Goal: Task Accomplishment & Management: Use online tool/utility

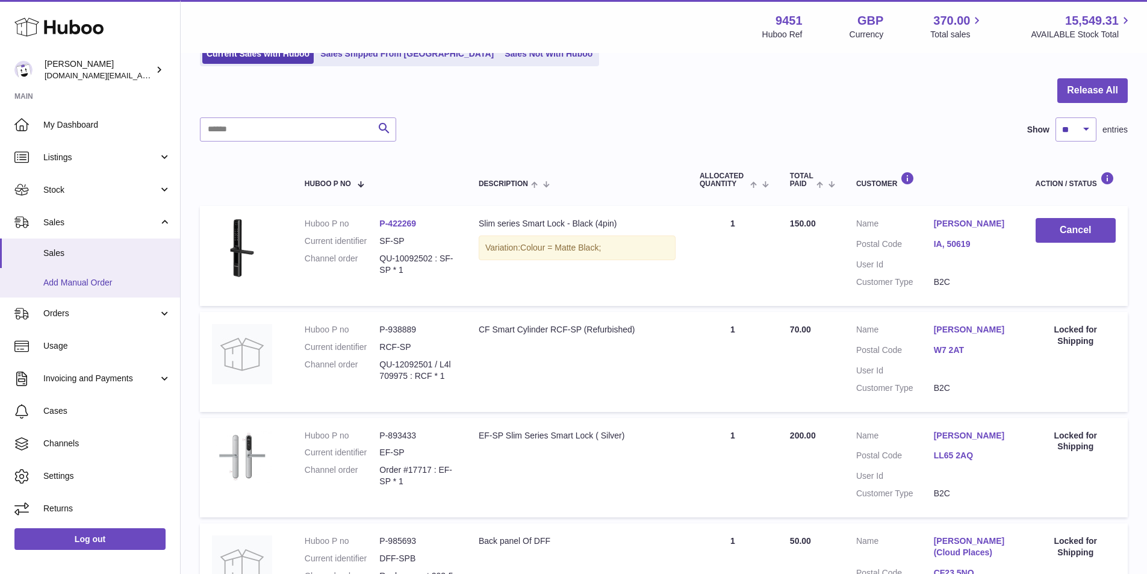
click at [93, 282] on span "Add Manual Order" at bounding box center [107, 282] width 128 height 11
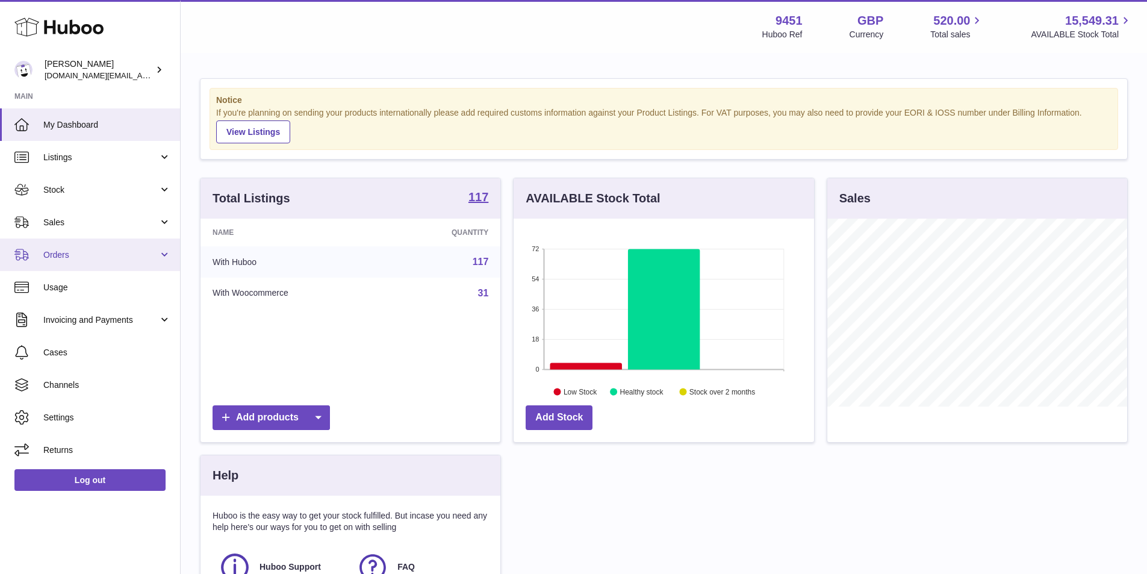
scroll to position [188, 301]
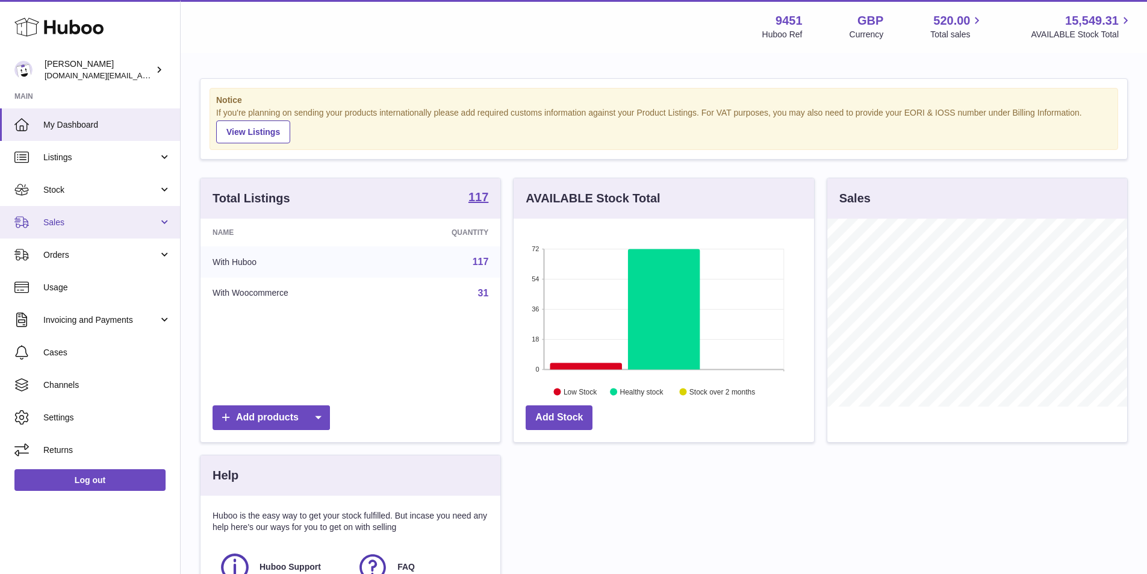
click at [70, 225] on span "Sales" at bounding box center [100, 222] width 115 height 11
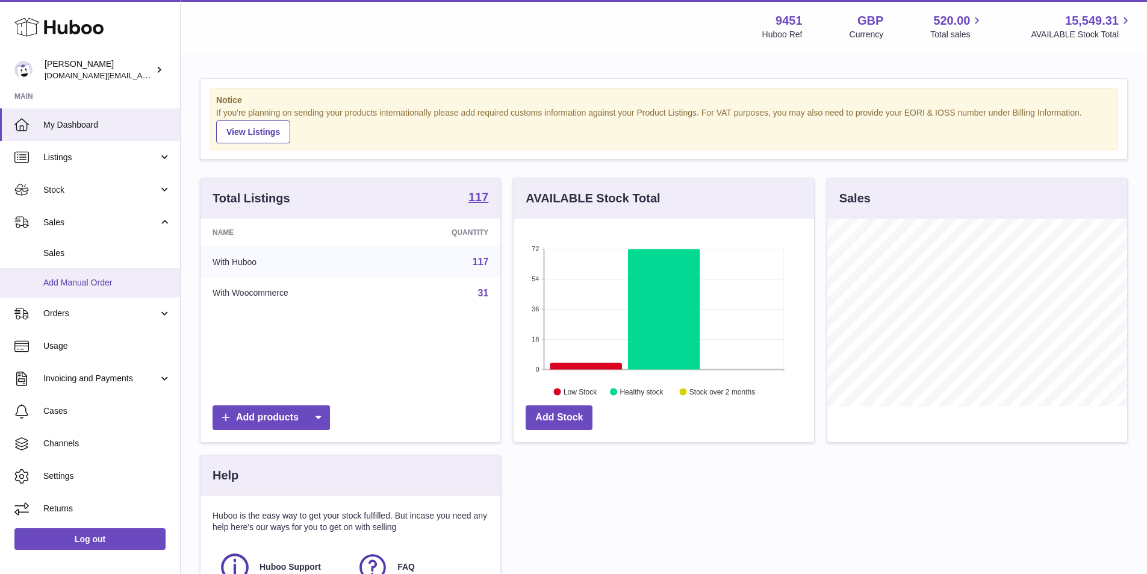
click at [89, 279] on span "Add Manual Order" at bounding box center [107, 282] width 128 height 11
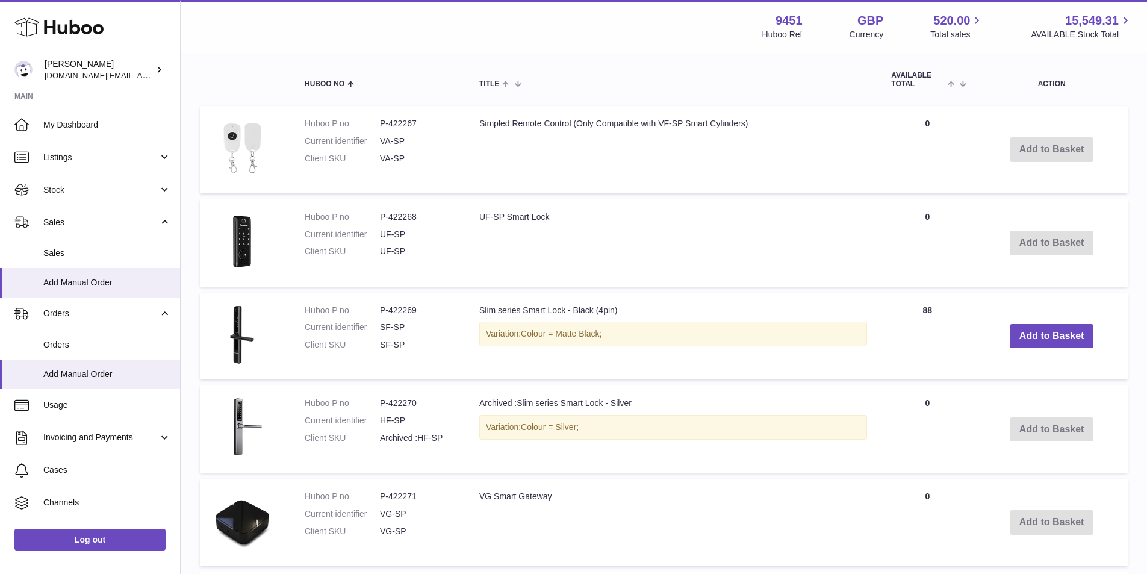
scroll to position [60, 0]
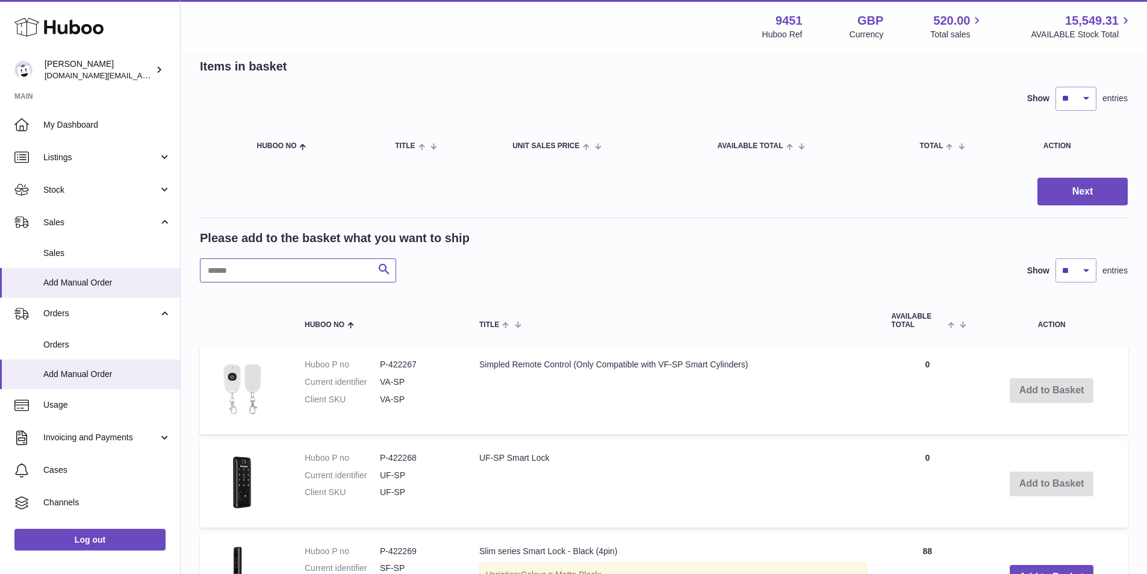
click at [260, 272] on input "text" at bounding box center [298, 270] width 196 height 24
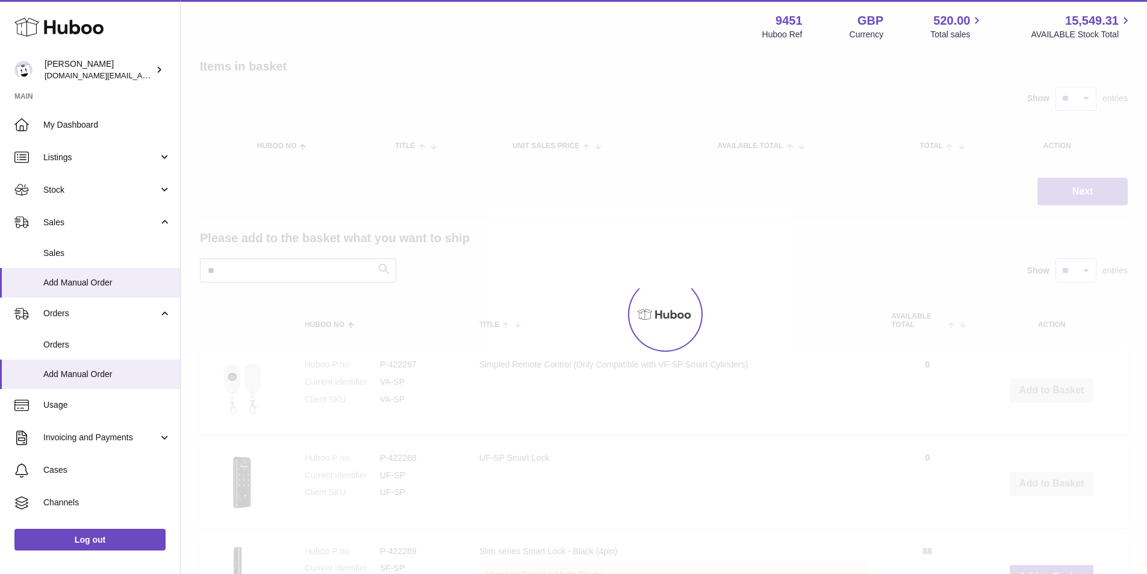
type input "*"
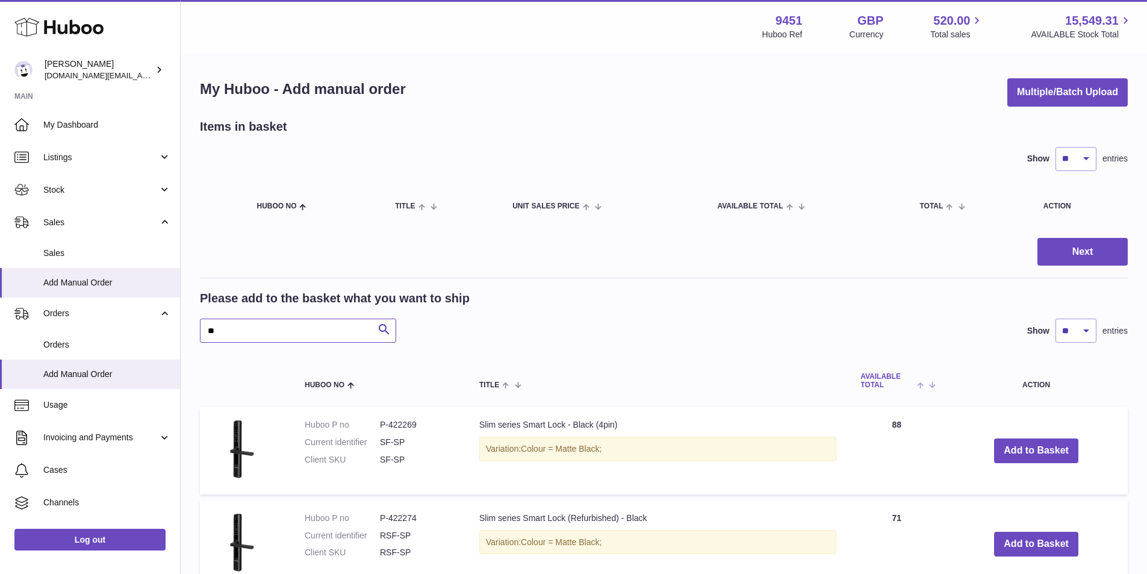
scroll to position [60, 0]
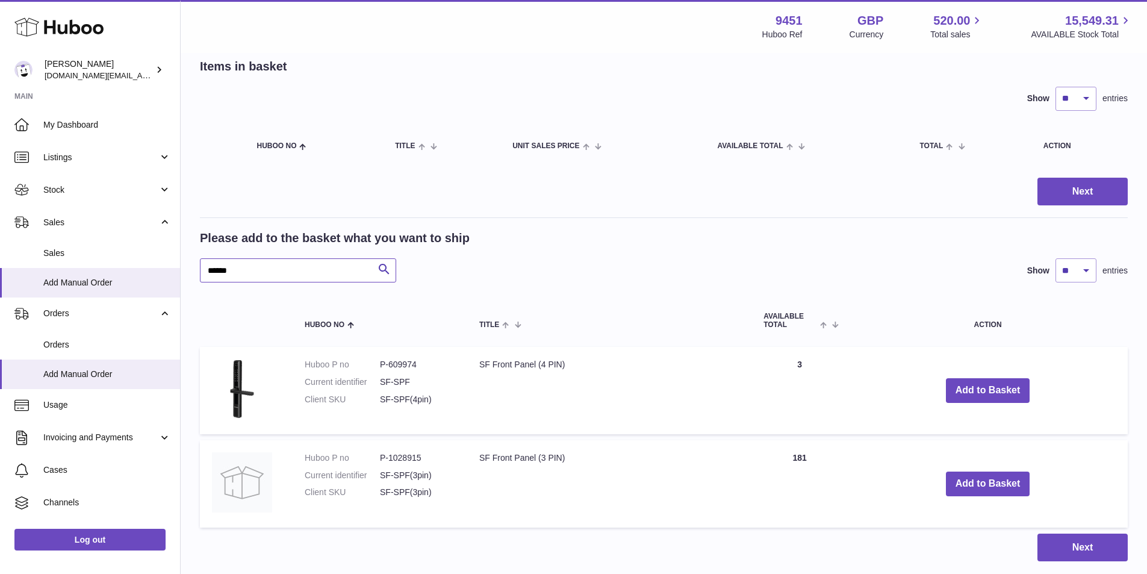
type input "******"
